Goal: Find specific page/section: Find specific page/section

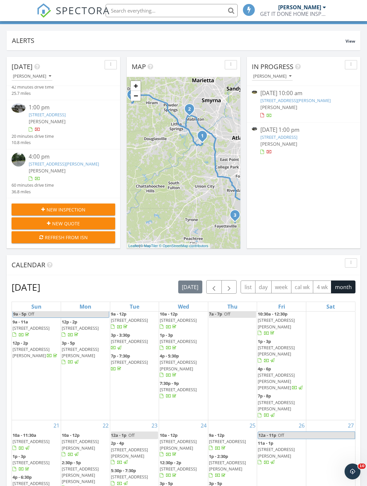
scroll to position [41, 0]
click at [25, 162] on img at bounding box center [19, 160] width 14 height 14
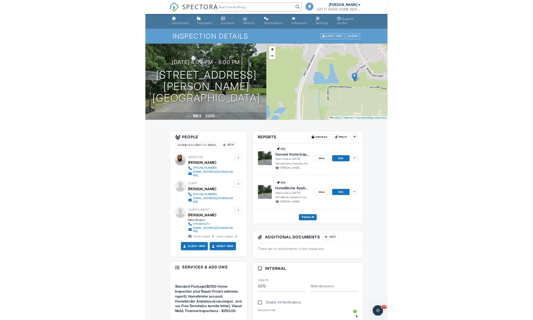
scroll to position [78, 0]
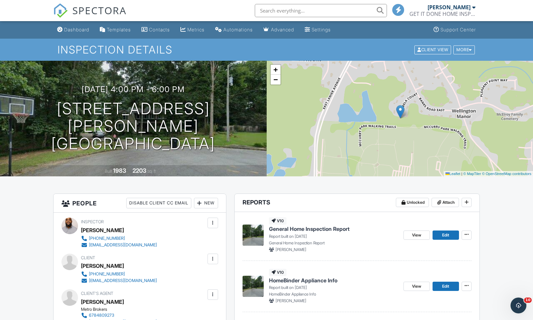
click at [118, 7] on span "SPECTORA" at bounding box center [99, 10] width 54 height 14
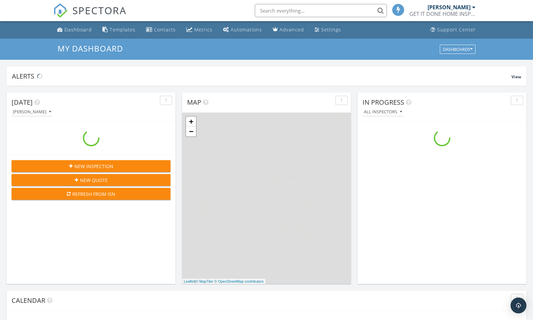
click at [299, 12] on input "text" at bounding box center [321, 10] width 132 height 13
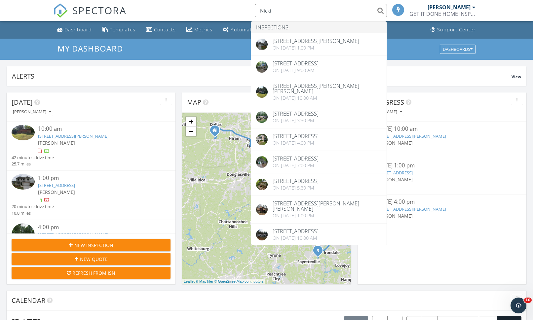
type input "Nicki"
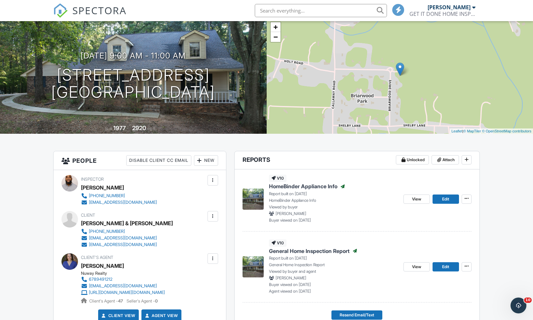
click at [420, 204] on link "View" at bounding box center [416, 199] width 26 height 9
